Goal: Task Accomplishment & Management: Manage account settings

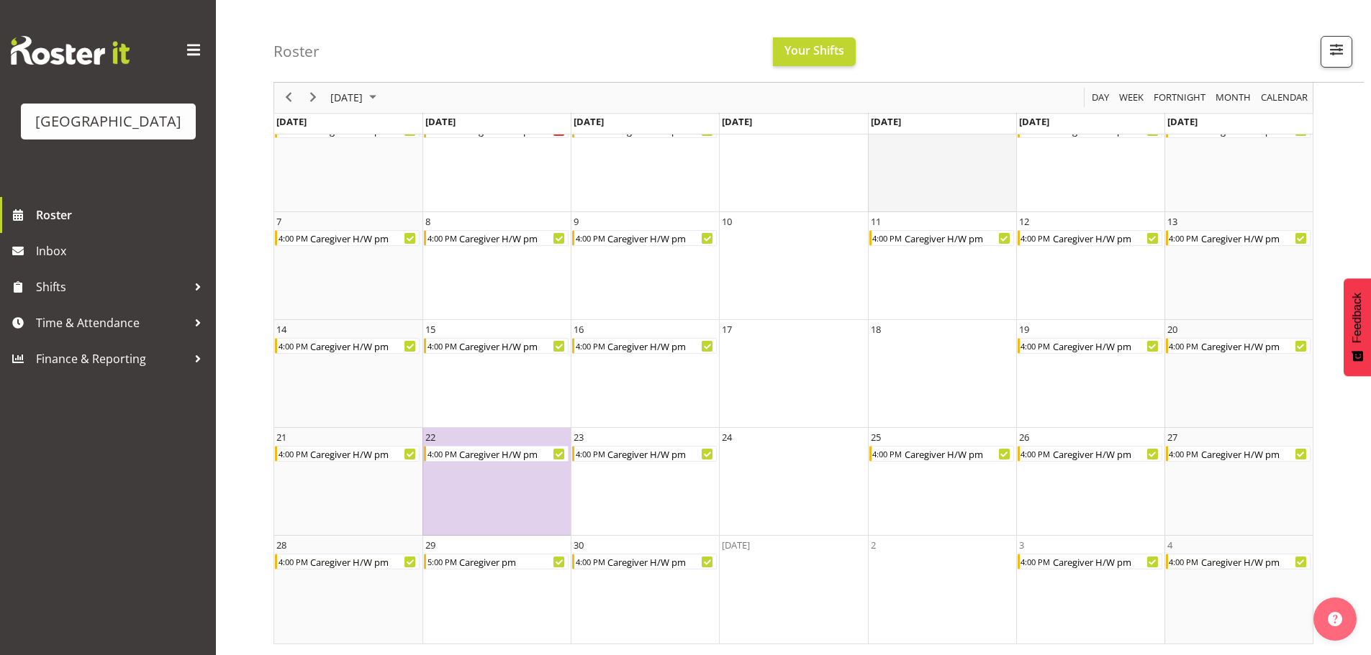
scroll to position [28, 0]
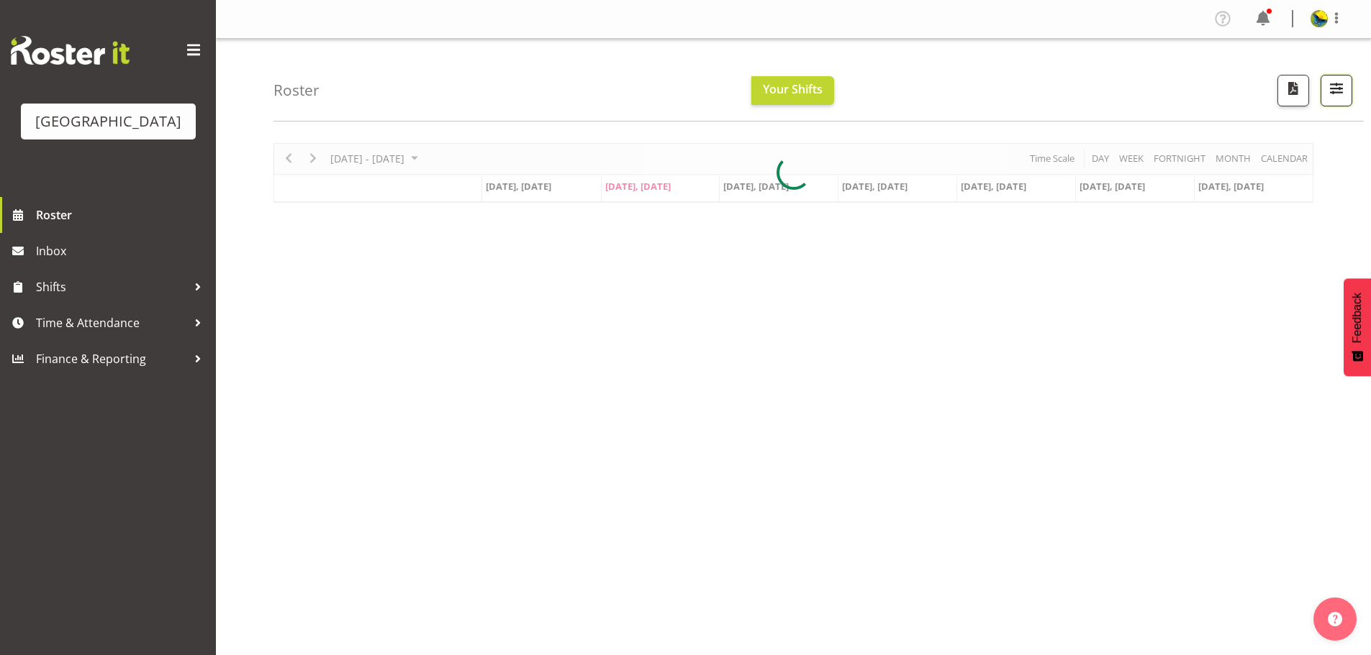
click at [1333, 94] on span "button" at bounding box center [1336, 88] width 19 height 19
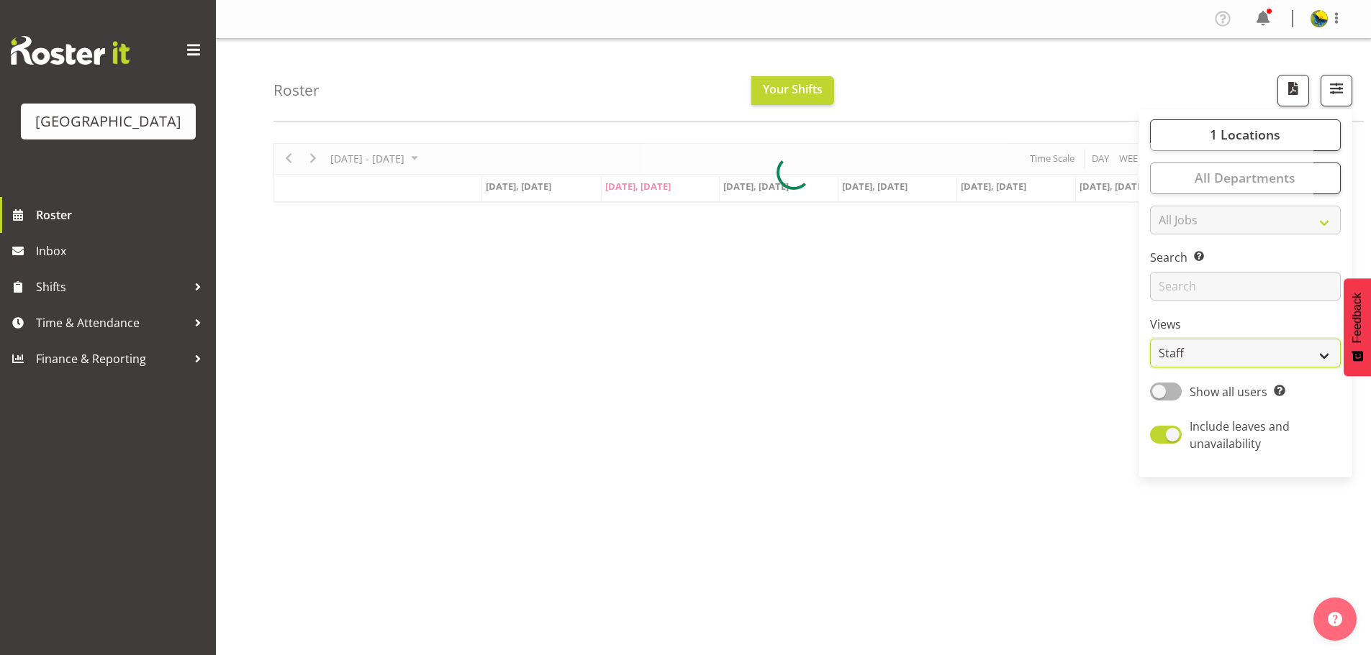
click at [1284, 368] on select "Staff Role Shift - Horizontal Shift - Vertical Staff - Location" at bounding box center [1245, 353] width 191 height 29
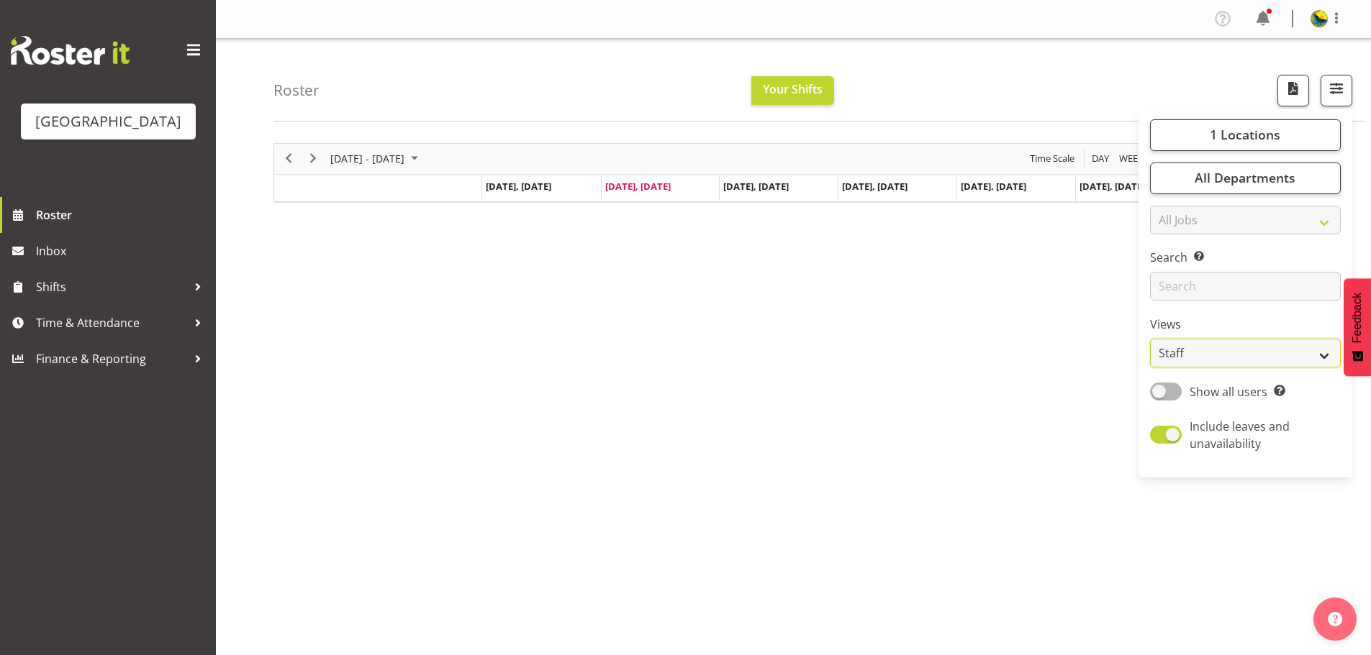
select select "shift"
click at [1150, 368] on select "Staff Role Shift - Horizontal Shift - Vertical Staff - Location" at bounding box center [1245, 353] width 191 height 29
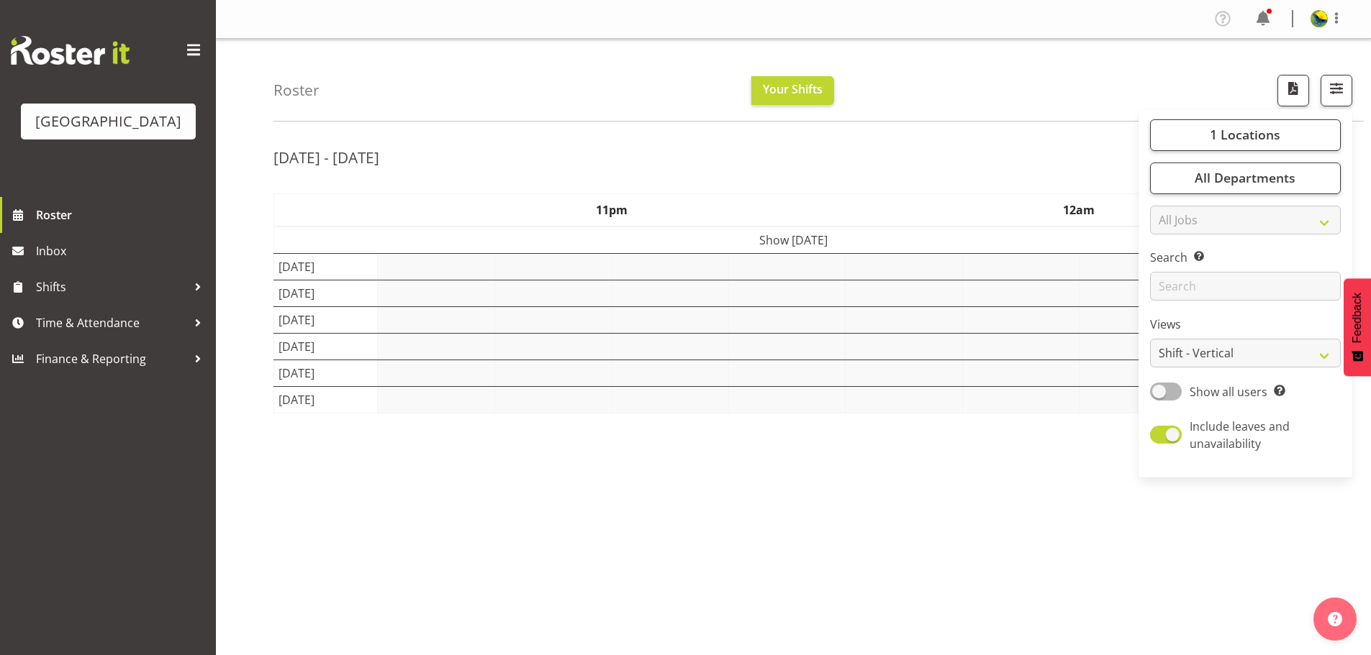
click at [1037, 109] on div "Roster Your Shifts 1 Locations [GEOGRAPHIC_DATA] Kitchen [GEOGRAPHIC_DATA] Sele…" at bounding box center [818, 80] width 1090 height 83
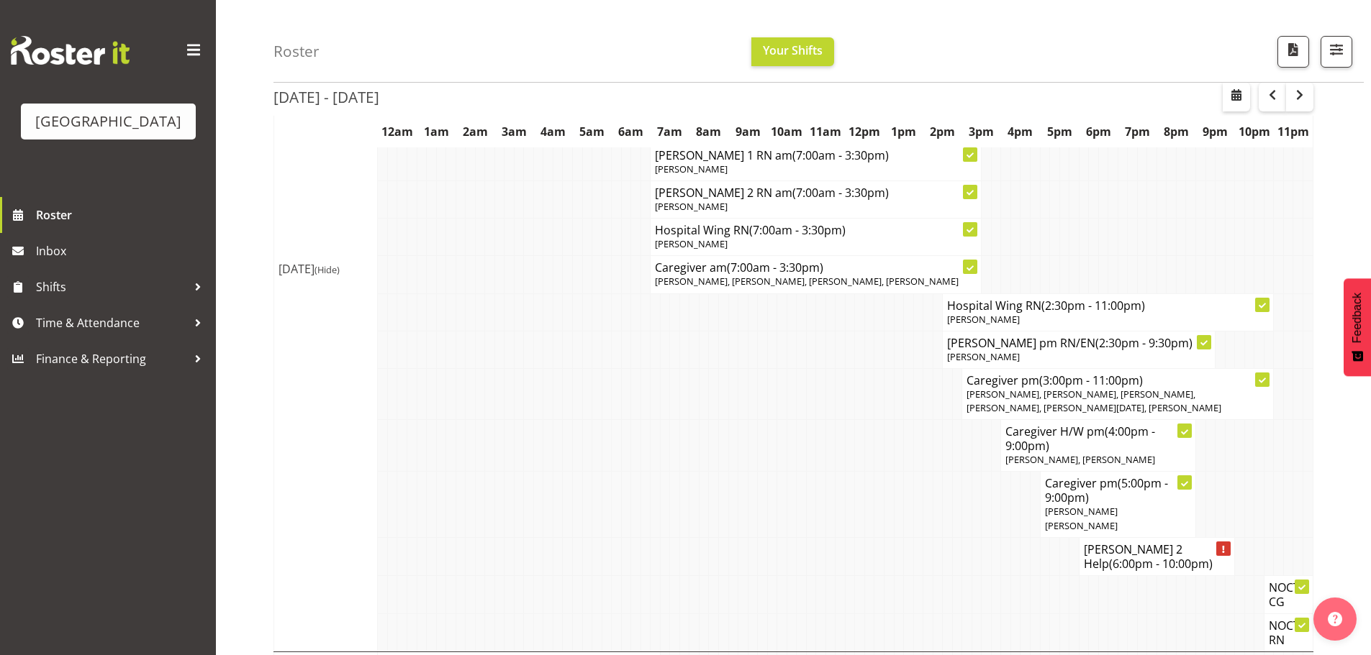
scroll to position [2878, 0]
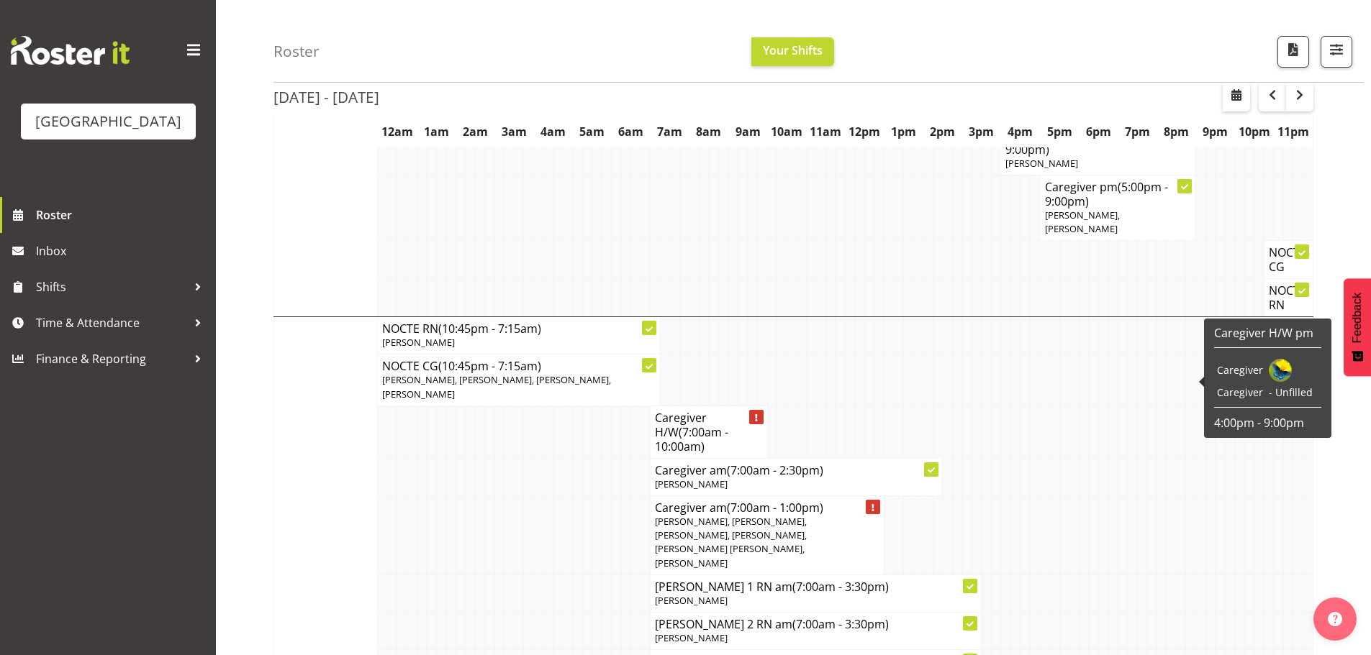
click at [1185, 139] on icon at bounding box center [1184, 135] width 2 height 7
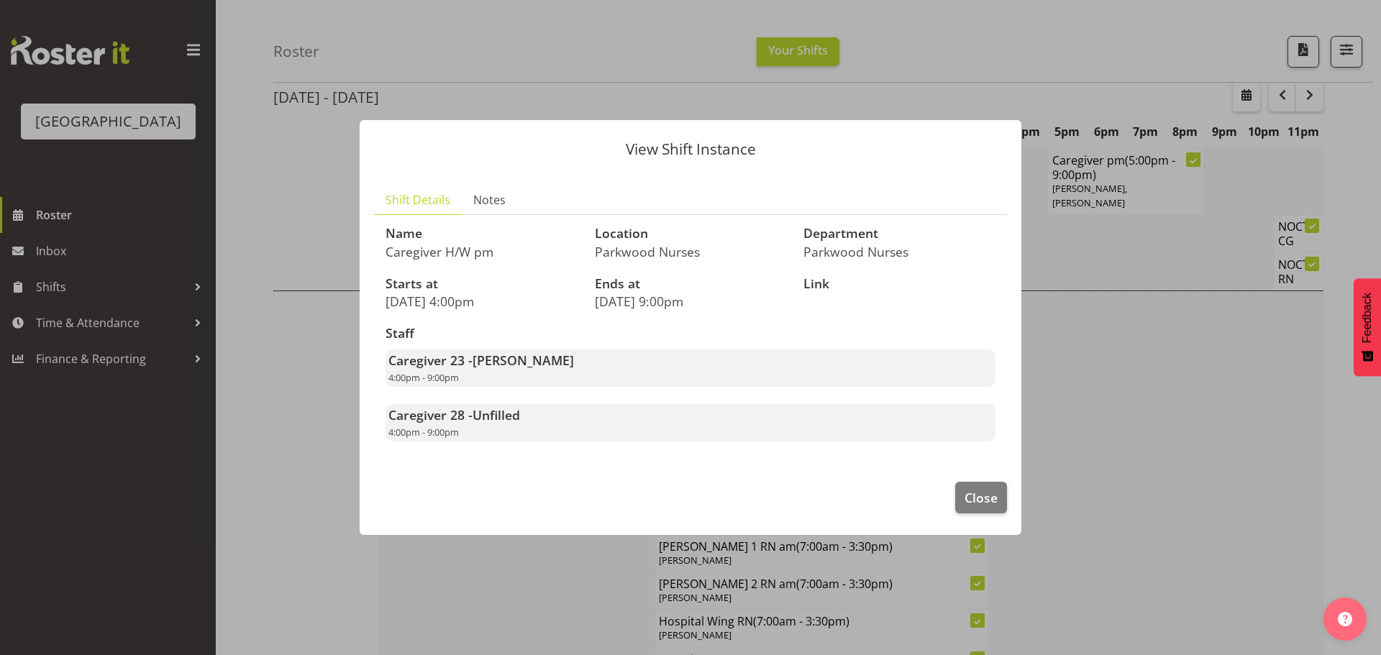
click at [1185, 363] on div at bounding box center [690, 327] width 1381 height 655
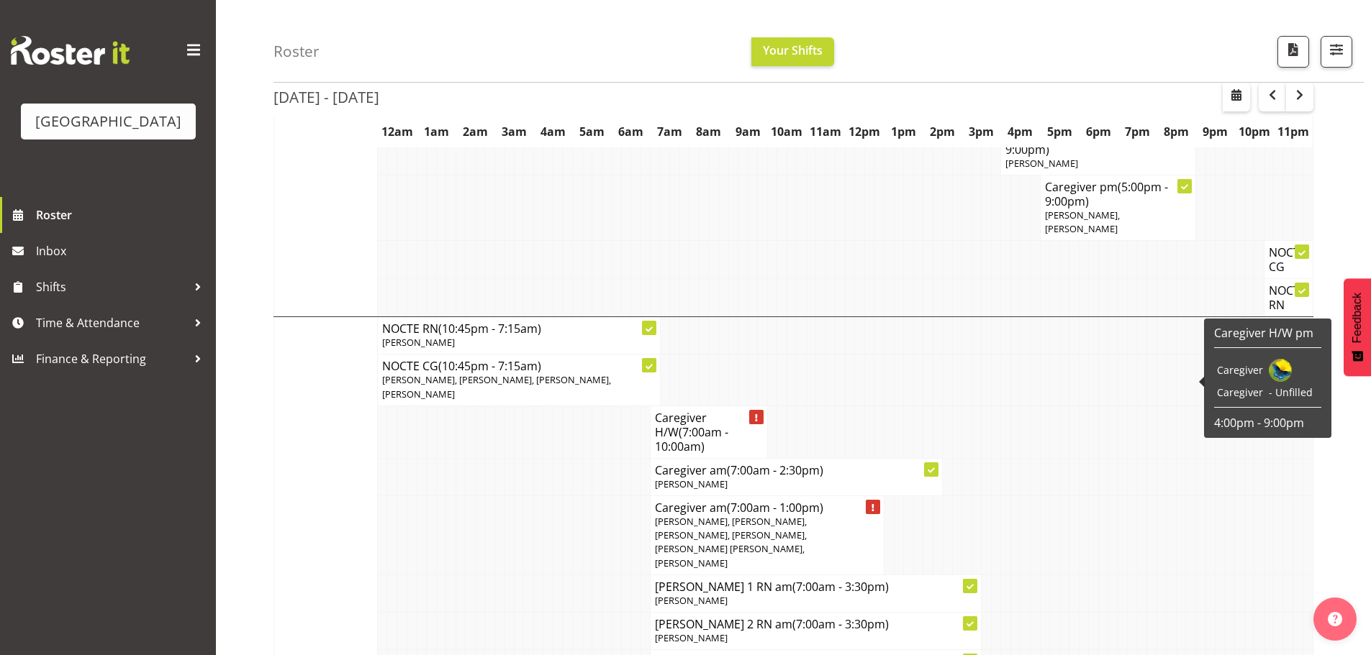
click at [1185, 139] on icon at bounding box center [1184, 135] width 2 height 7
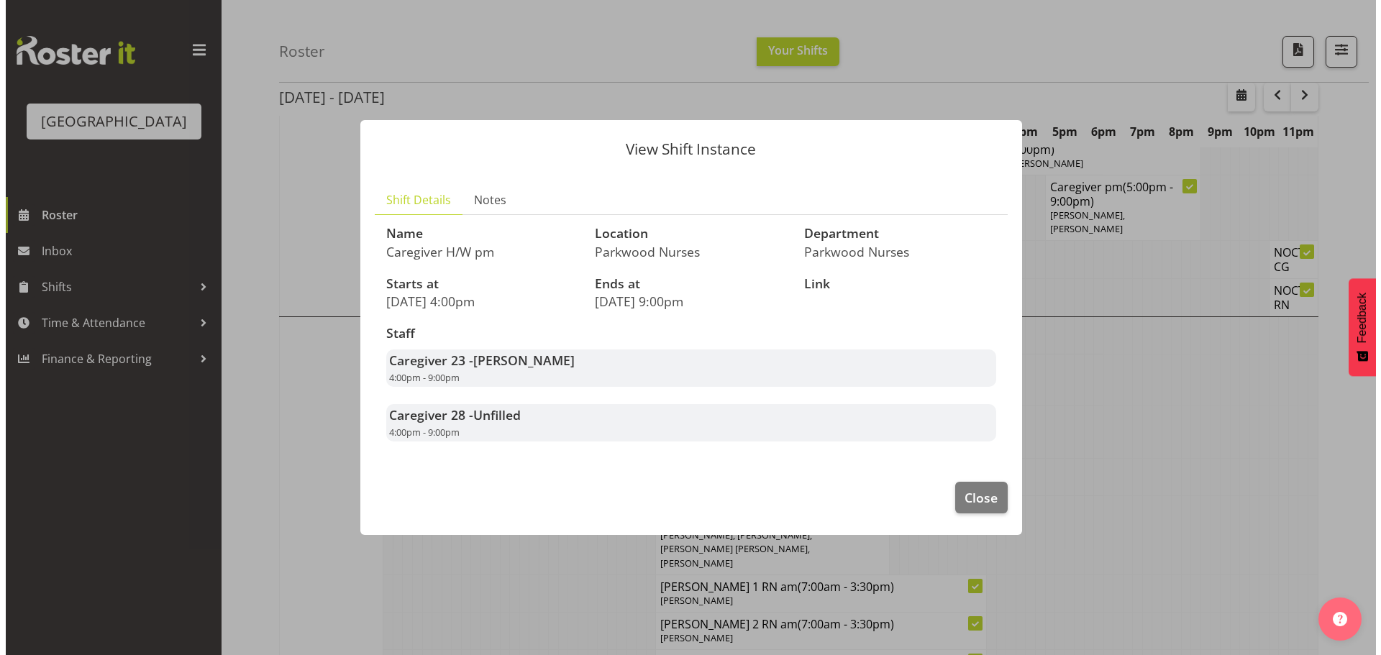
scroll to position [2863, 0]
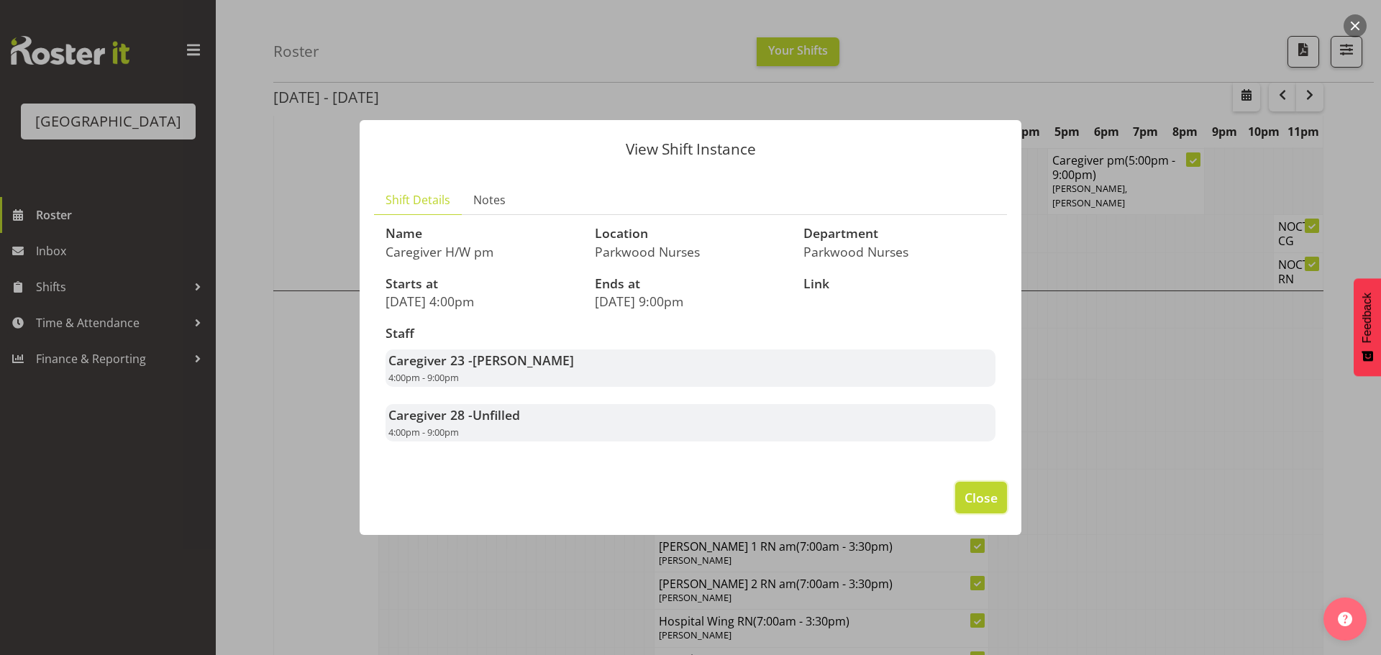
click at [974, 507] on span "Close" at bounding box center [981, 498] width 33 height 19
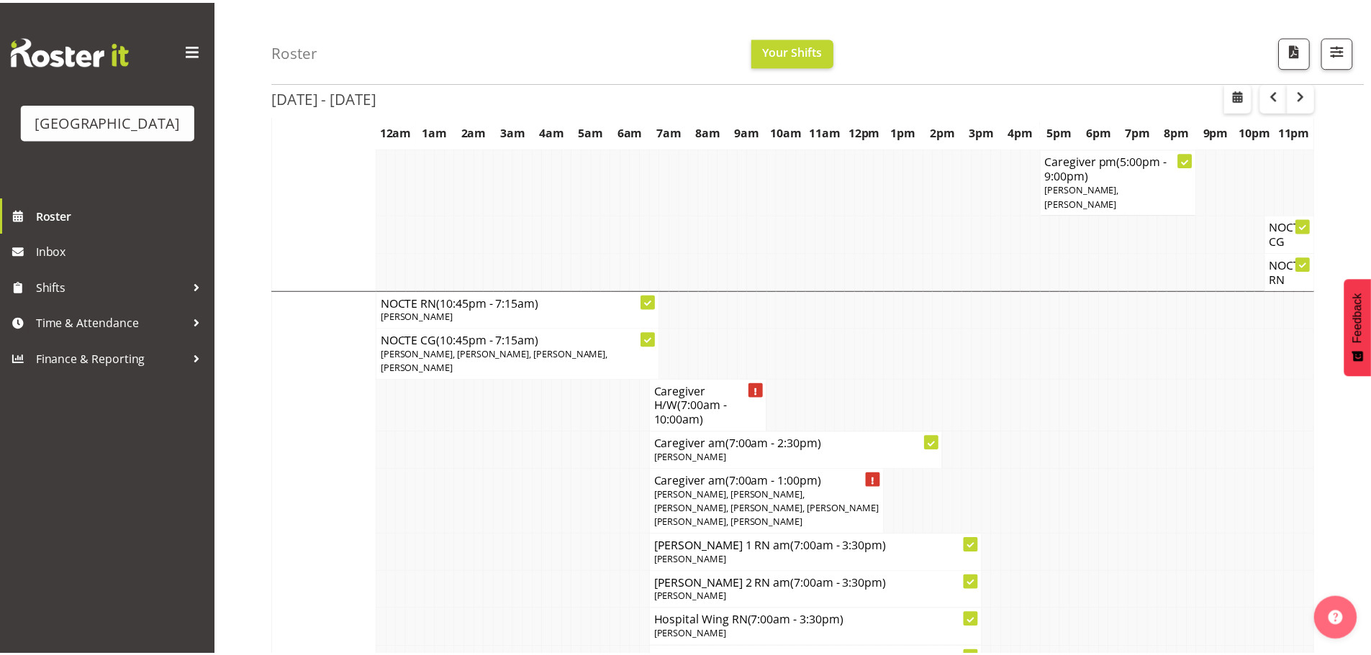
scroll to position [2878, 0]
